Goal: Information Seeking & Learning: Understand process/instructions

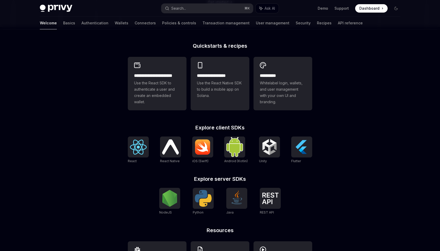
scroll to position [123, 0]
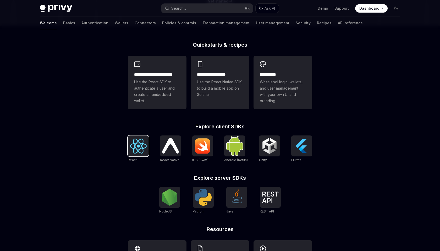
click at [137, 154] on div at bounding box center [138, 145] width 21 height 21
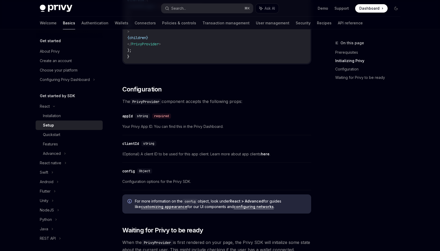
scroll to position [305, 0]
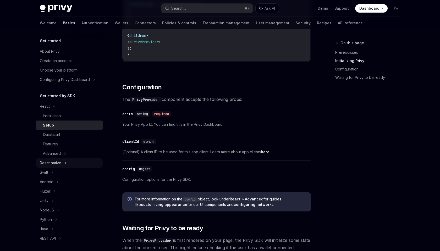
click at [62, 161] on div "React native" at bounding box center [69, 162] width 67 height 9
type textarea "*"
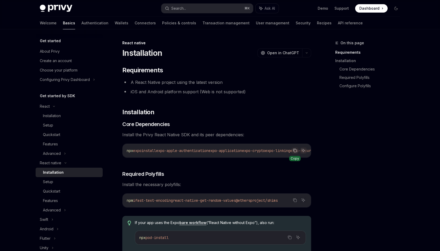
click at [293, 149] on icon "Copy the contents from the code block" at bounding box center [294, 150] width 3 height 2
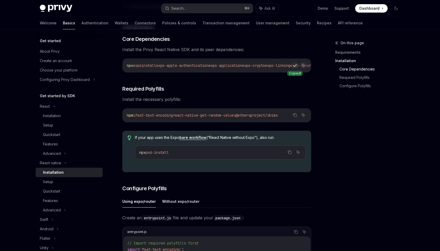
scroll to position [87, 0]
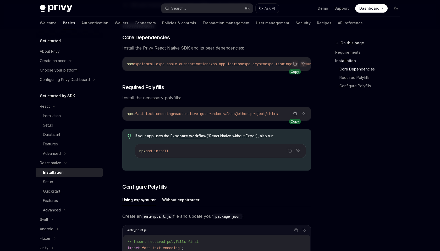
click at [294, 114] on icon "Copy the contents from the code block" at bounding box center [294, 113] width 3 height 2
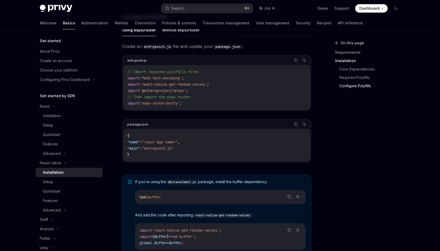
scroll to position [258, 0]
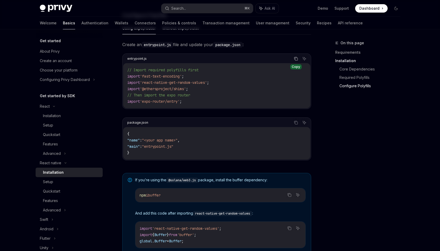
click at [294, 61] on icon "Copy the contents from the code block" at bounding box center [296, 59] width 4 height 4
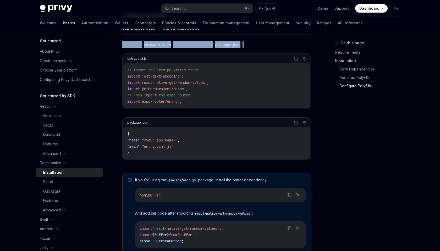
drag, startPoint x: 255, startPoint y: 46, endPoint x: 122, endPoint y: 49, distance: 133.2
click at [122, 49] on div "React native Installation OpenAI Open in ChatGPT OpenAI Open in ChatGPT ​ Requi…" at bounding box center [167, 60] width 289 height 557
copy span "Create an entrypoint.js file and update your package.json :"
click at [295, 62] on button "Copy the contents from the code block" at bounding box center [295, 58] width 7 height 7
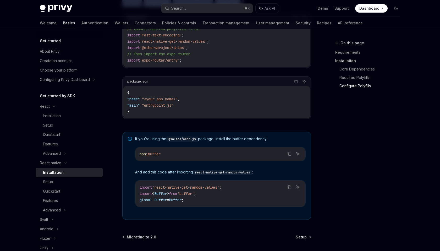
scroll to position [321, 0]
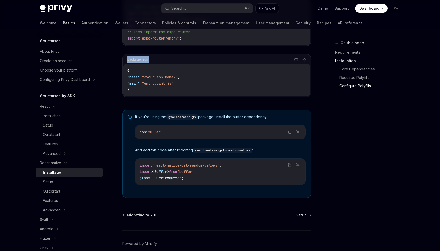
drag, startPoint x: 157, startPoint y: 61, endPoint x: 124, endPoint y: 61, distance: 32.7
click at [124, 61] on div "package.json Copy Ask AI" at bounding box center [216, 59] width 187 height 9
copy div "package.json"
click at [294, 62] on icon "Copy the contents from the code block" at bounding box center [296, 59] width 4 height 4
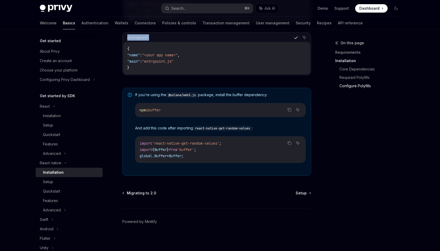
scroll to position [344, 0]
